Goal: Transaction & Acquisition: Book appointment/travel/reservation

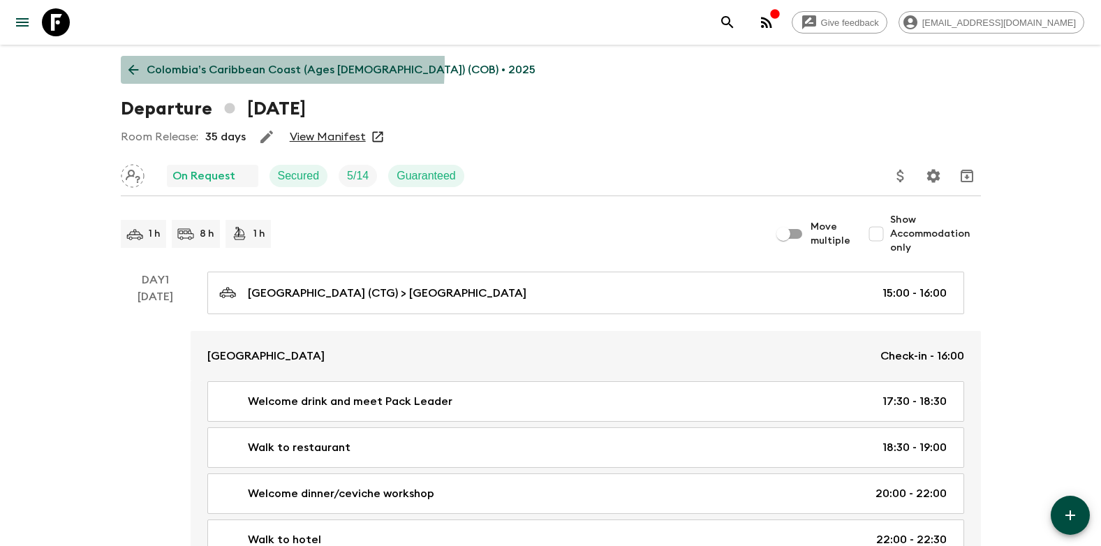
click at [138, 64] on icon at bounding box center [133, 69] width 15 height 15
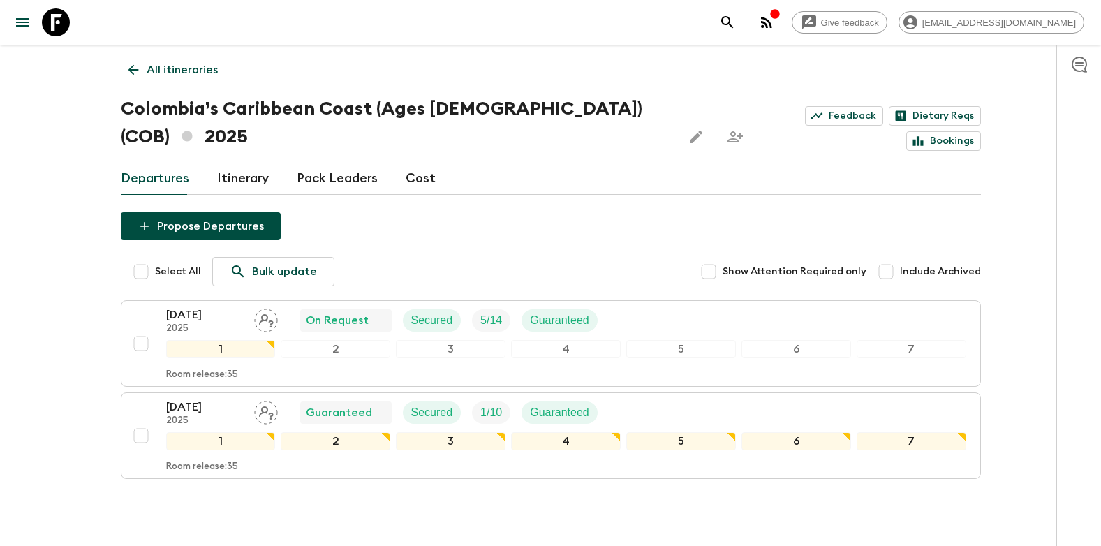
click at [131, 70] on icon at bounding box center [133, 70] width 10 height 10
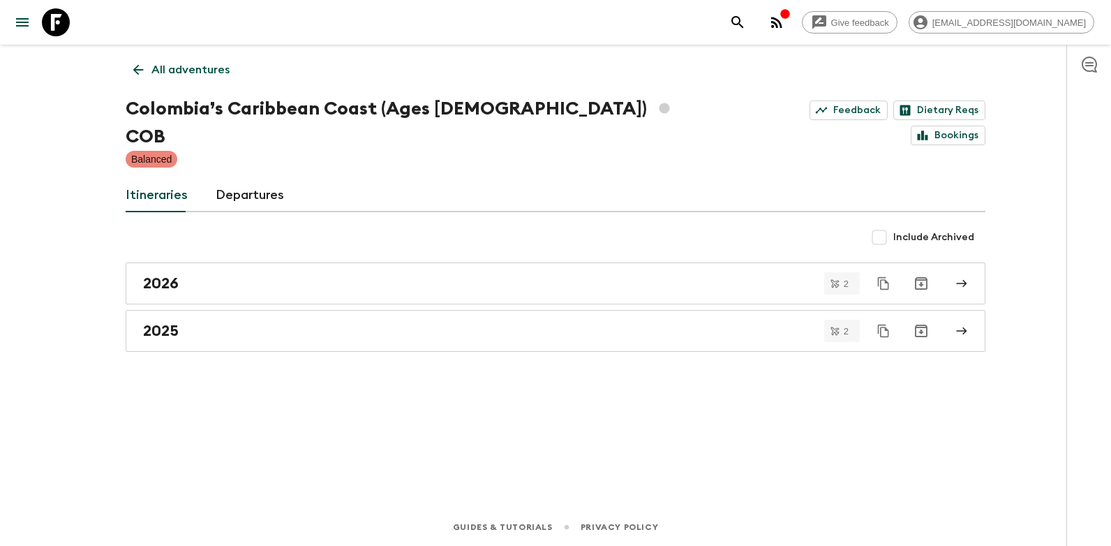
click at [131, 70] on icon at bounding box center [138, 69] width 15 height 15
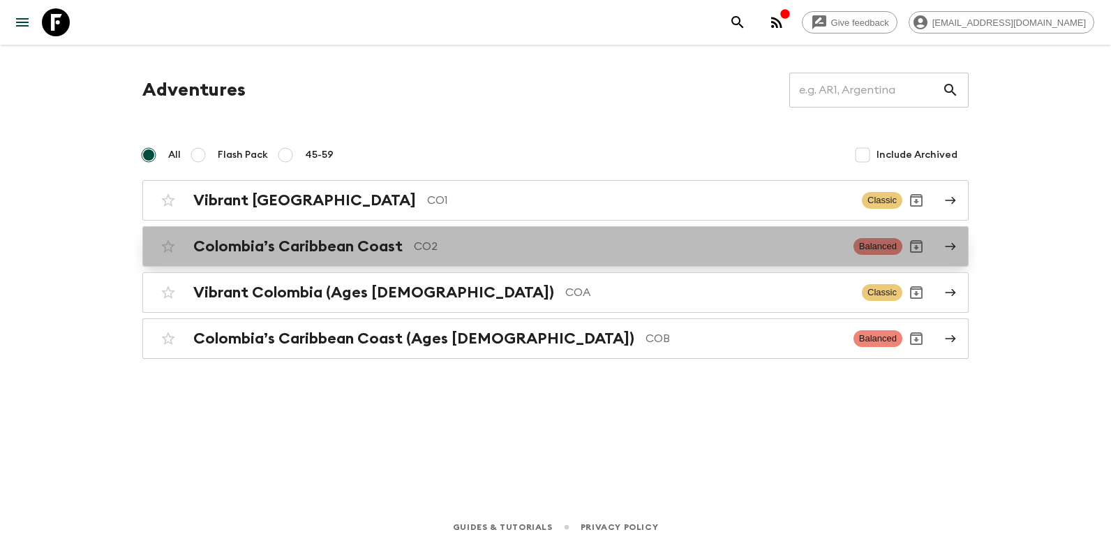
click at [299, 236] on div "Colombia’s Caribbean Coast CO2 Balanced" at bounding box center [528, 246] width 748 height 28
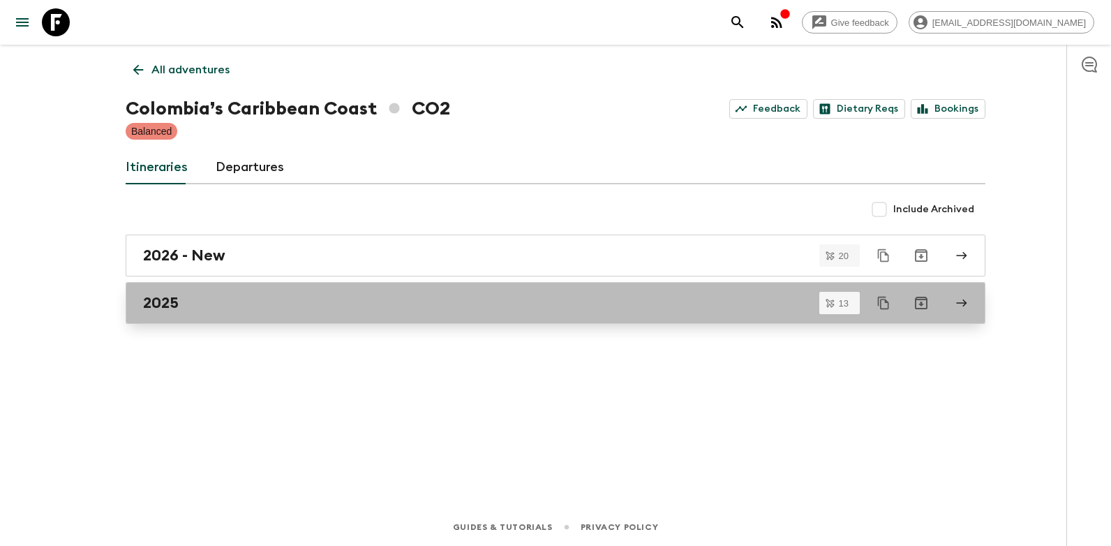
click at [193, 311] on div "2025" at bounding box center [542, 303] width 799 height 18
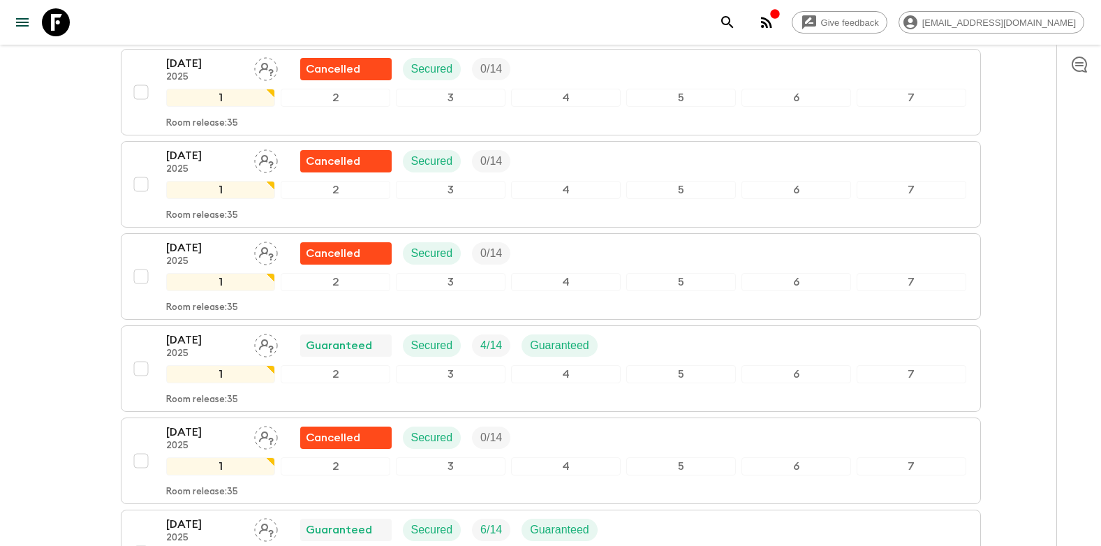
scroll to position [558, 0]
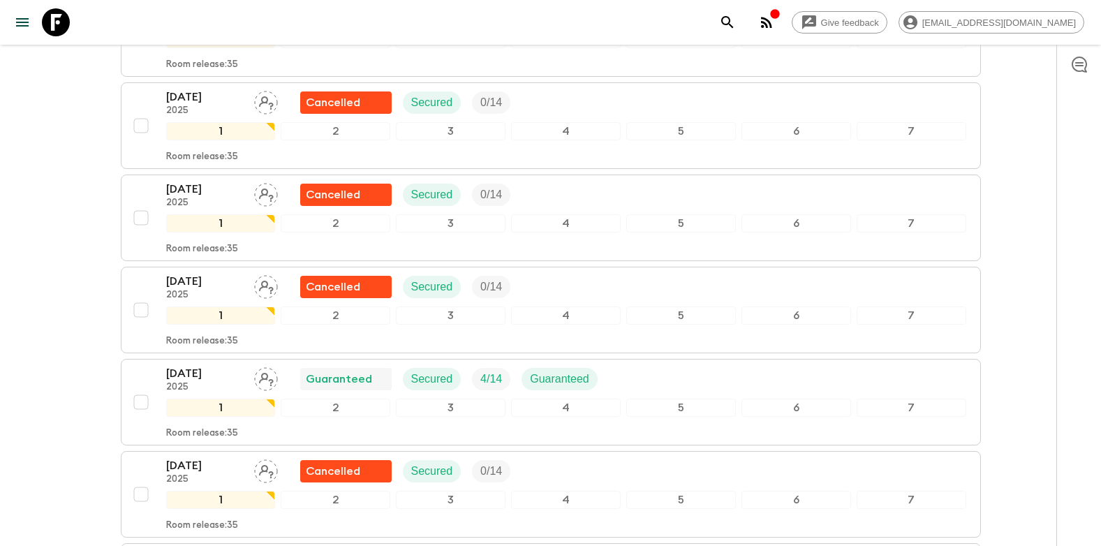
click at [52, 340] on div "Give feedback [EMAIL_ADDRESS][DOMAIN_NAME] All itineraries Colombia’s Caribbean…" at bounding box center [550, 238] width 1101 height 1592
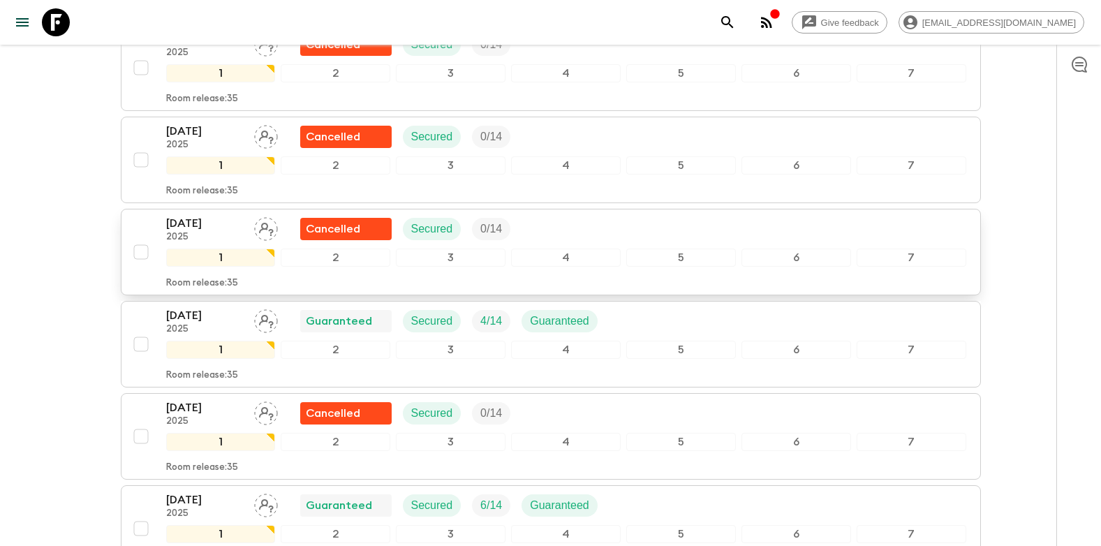
scroll to position [628, 0]
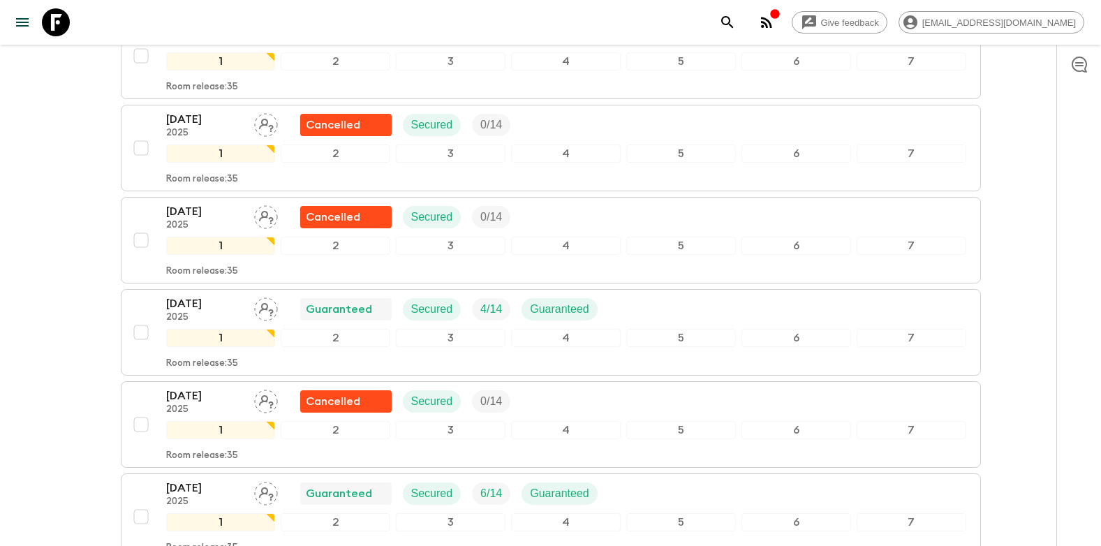
click at [59, 322] on div "Give feedback [EMAIL_ADDRESS][DOMAIN_NAME] All itineraries Colombia’s Caribbean…" at bounding box center [550, 168] width 1101 height 1592
click at [80, 431] on div "Give feedback [EMAIL_ADDRESS][DOMAIN_NAME] All itineraries Colombia’s Caribbean…" at bounding box center [550, 168] width 1101 height 1592
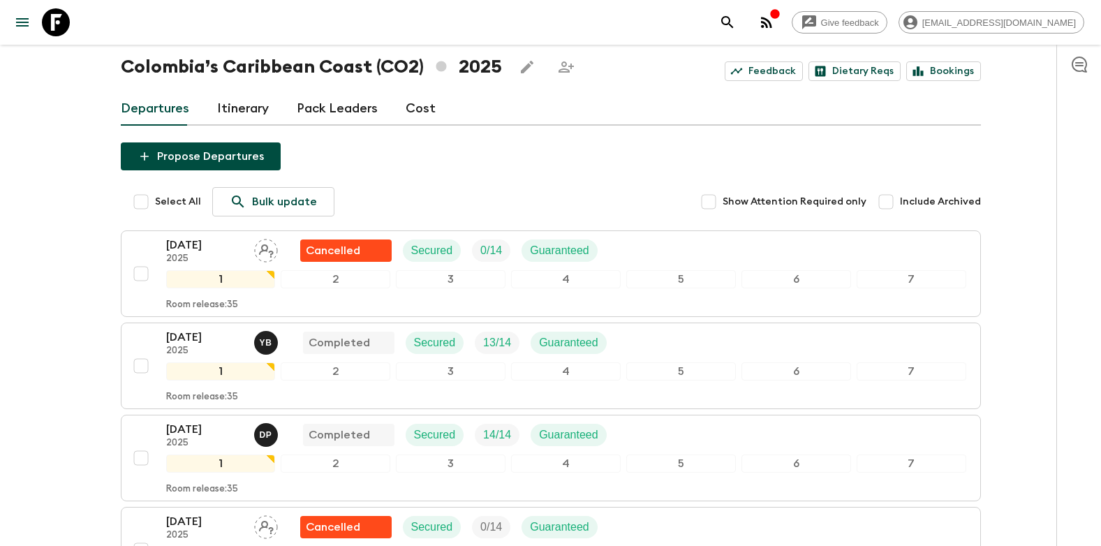
scroll to position [0, 0]
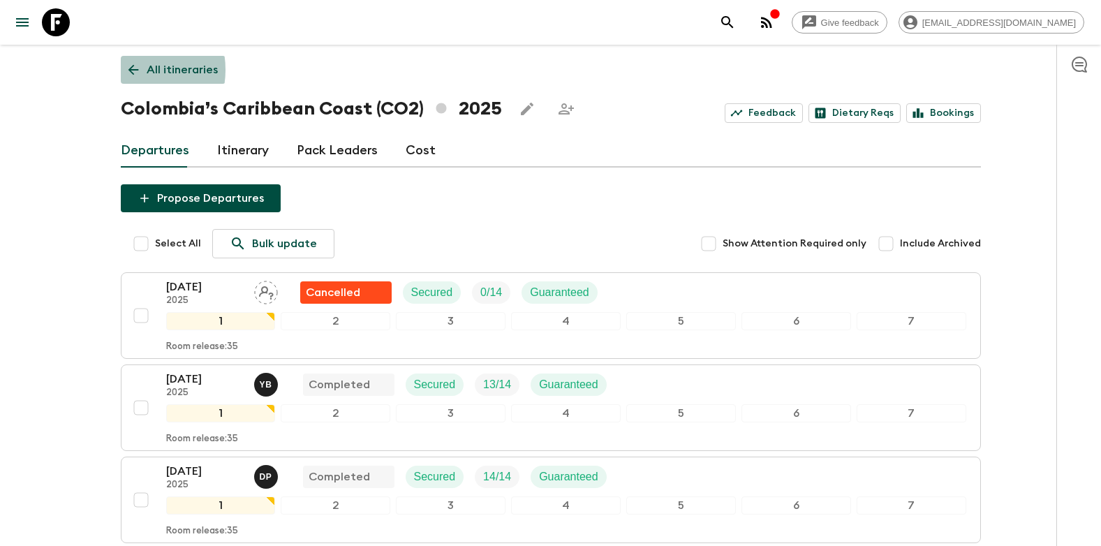
click at [131, 70] on icon at bounding box center [133, 70] width 10 height 10
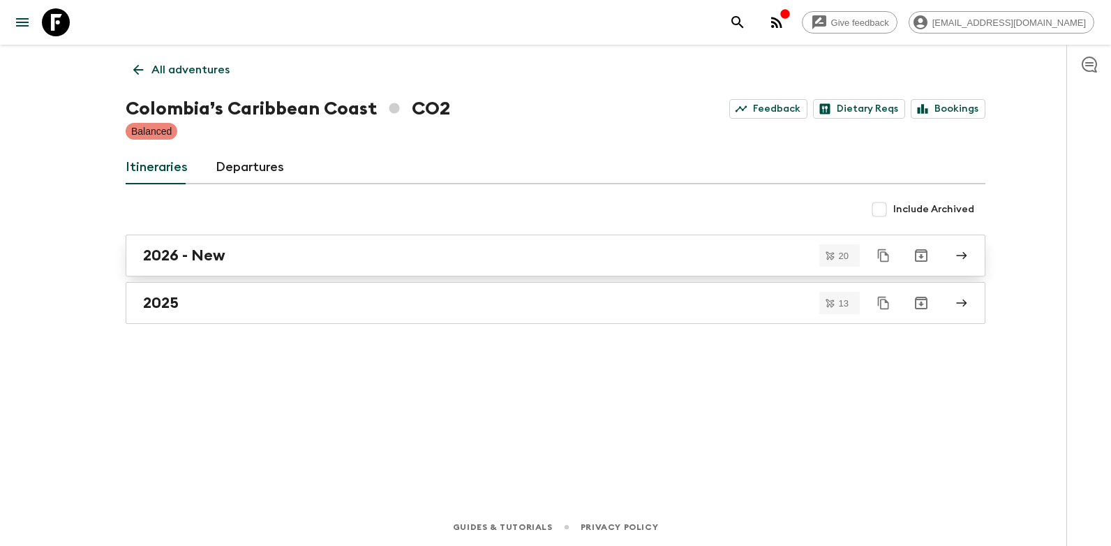
click at [207, 255] on h2 "2026 - New" at bounding box center [184, 255] width 82 height 18
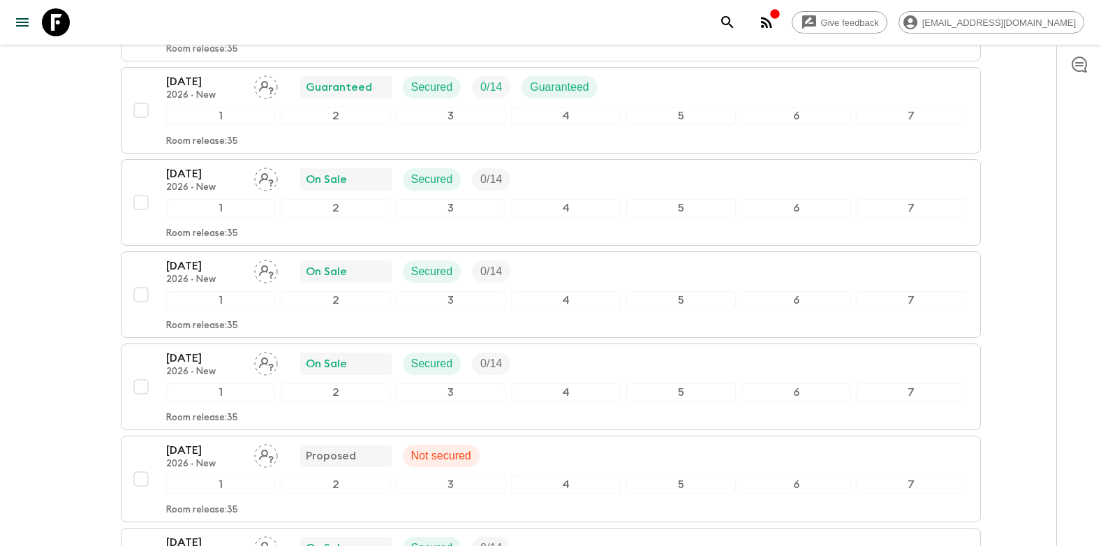
scroll to position [838, 0]
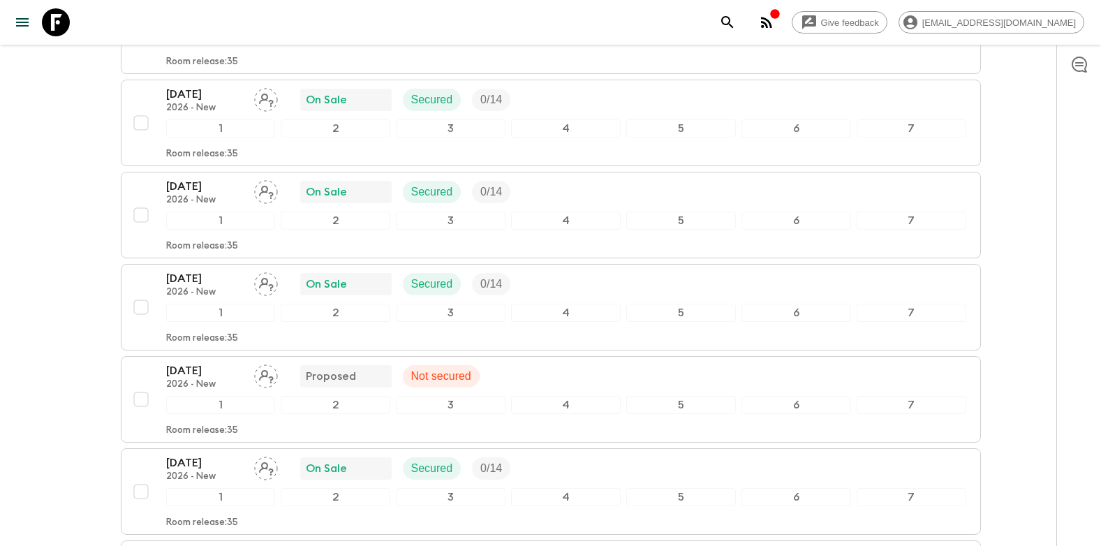
click at [1034, 279] on div "Give feedback [EMAIL_ADDRESS][DOMAIN_NAME] All itineraries [GEOGRAPHIC_DATA]’s …" at bounding box center [550, 280] width 1101 height 2236
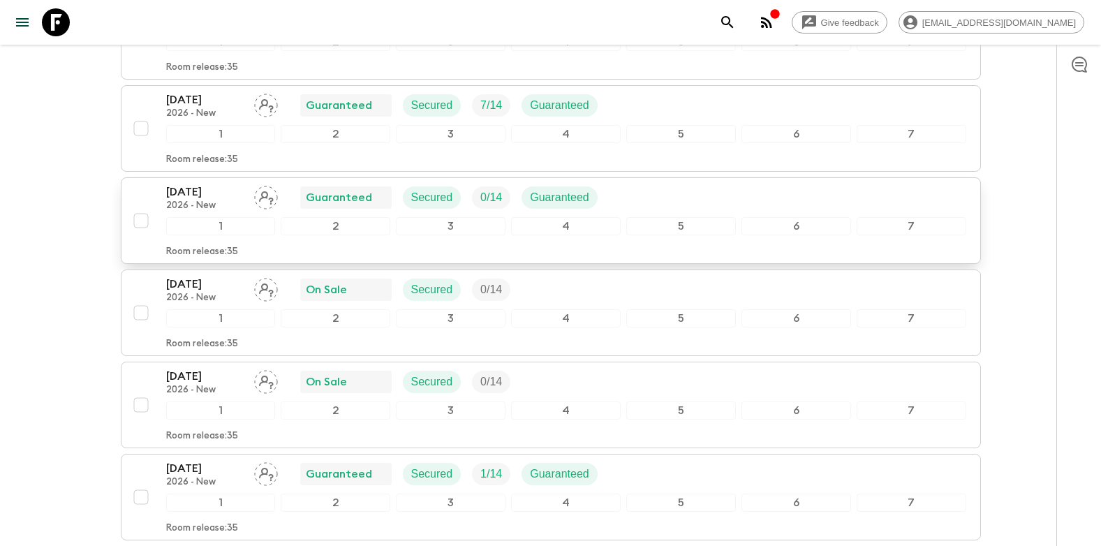
scroll to position [0, 0]
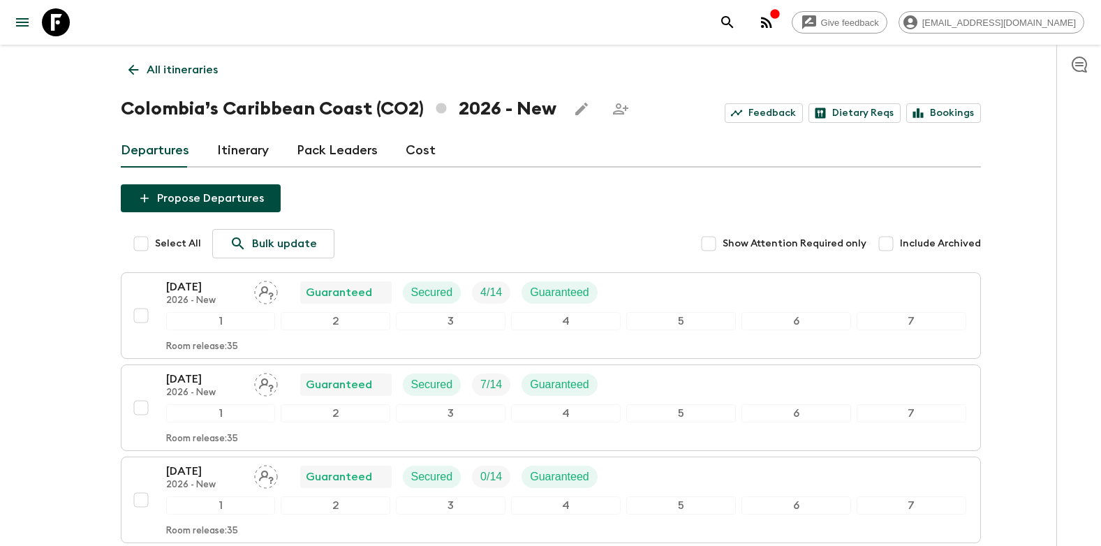
click at [136, 76] on icon at bounding box center [133, 69] width 15 height 15
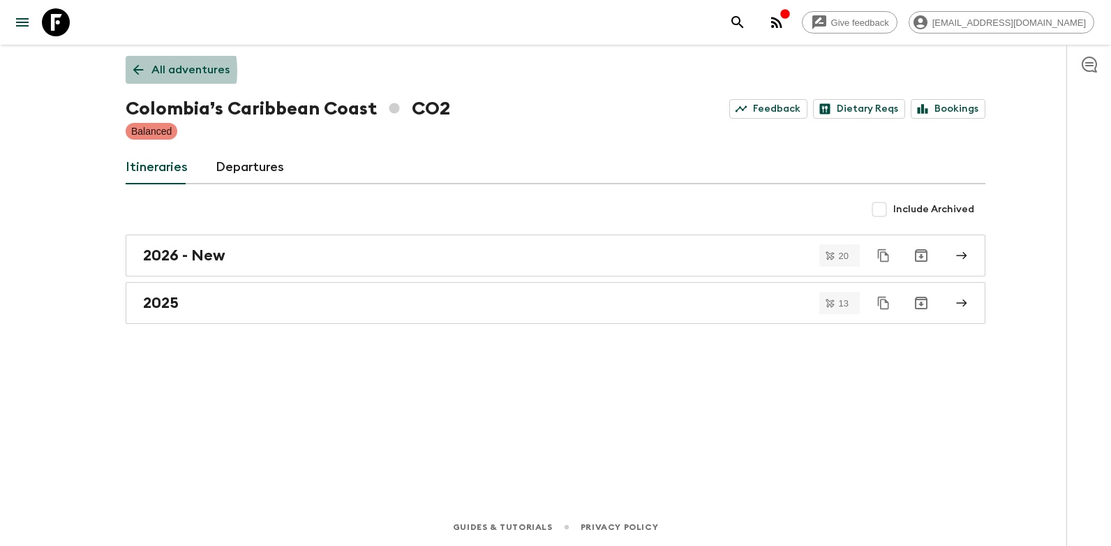
click at [135, 71] on icon at bounding box center [138, 70] width 10 height 10
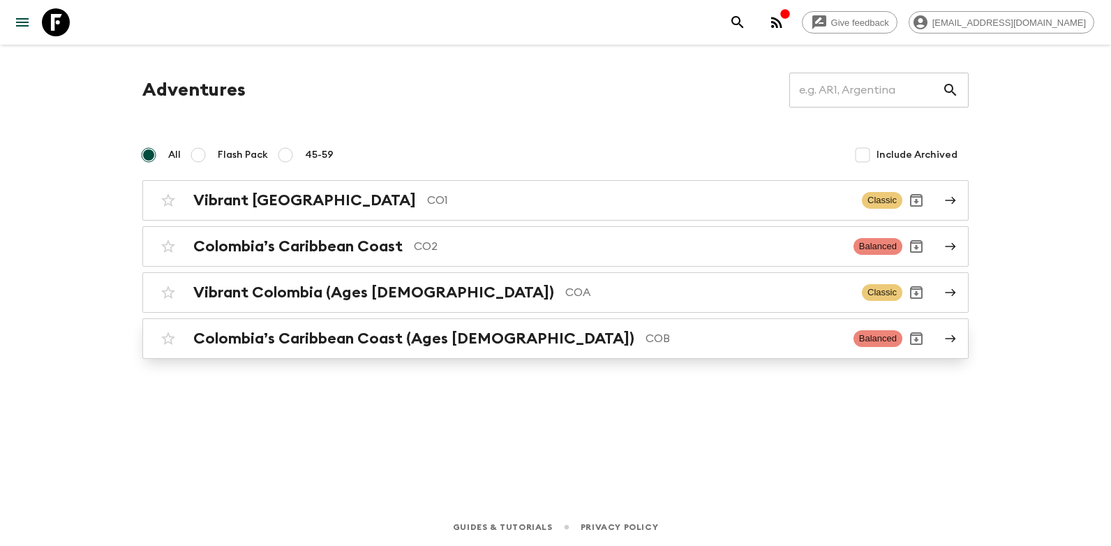
click at [357, 339] on h2 "Colombia’s Caribbean Coast (Ages [DEMOGRAPHIC_DATA])" at bounding box center [413, 338] width 441 height 18
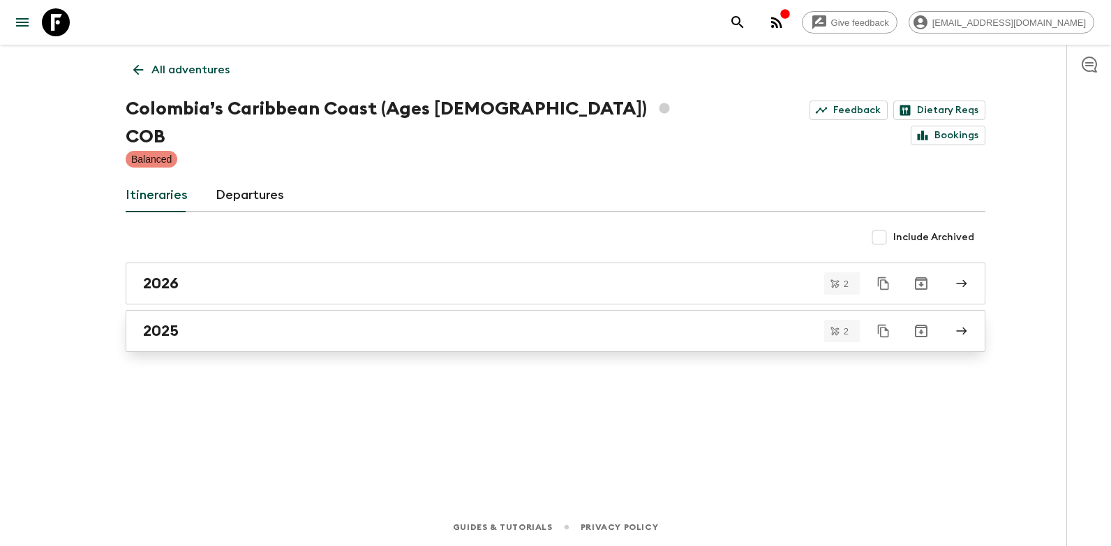
click at [167, 322] on h2 "2025" at bounding box center [161, 331] width 36 height 18
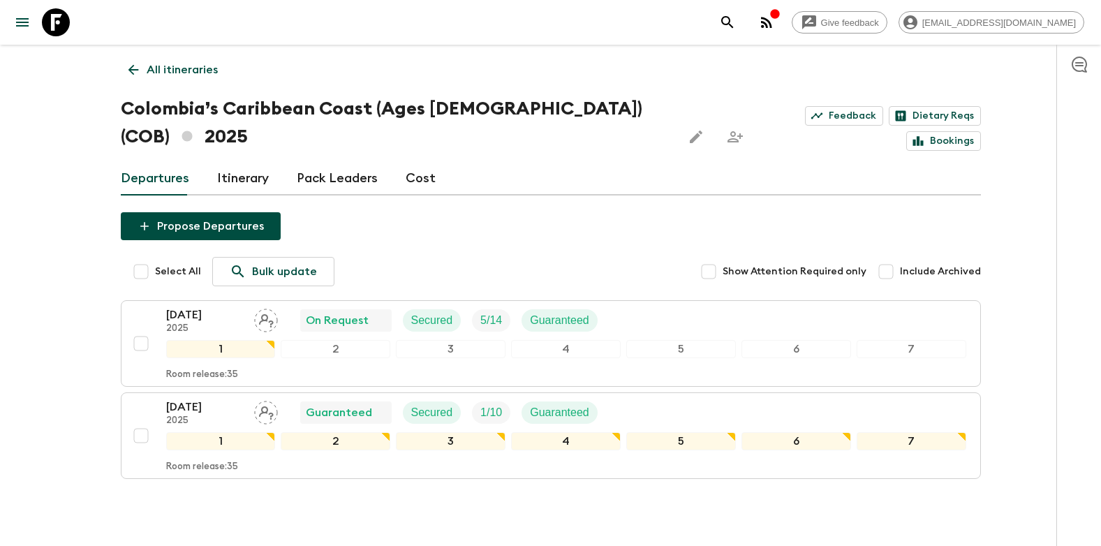
click at [1021, 259] on div "Give feedback [EMAIL_ADDRESS][DOMAIN_NAME] All itineraries [GEOGRAPHIC_DATA]’s …" at bounding box center [550, 303] width 1101 height 606
click at [21, 344] on div "Give feedback [EMAIL_ADDRESS][DOMAIN_NAME] All itineraries [GEOGRAPHIC_DATA]’s …" at bounding box center [550, 303] width 1101 height 606
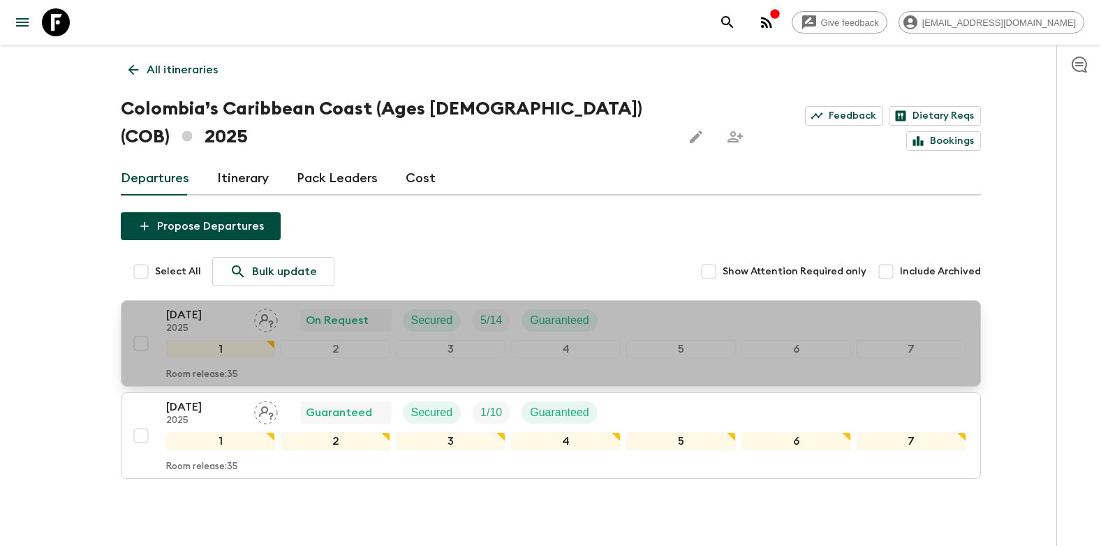
click at [225, 323] on p "2025" at bounding box center [204, 328] width 77 height 11
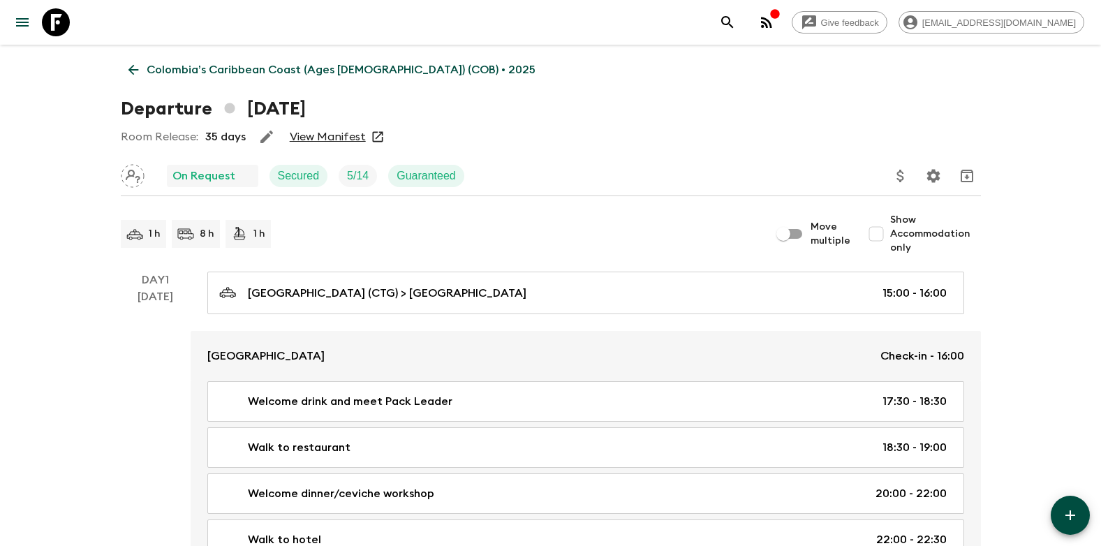
click at [350, 138] on link "View Manifest" at bounding box center [328, 137] width 76 height 14
